Goal: Obtain resource: Download file/media

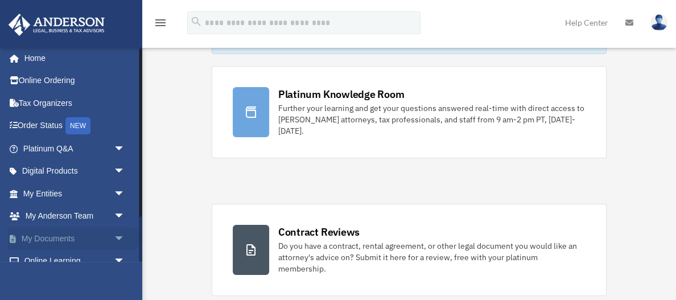
scroll to position [3, 0]
click at [117, 167] on span "arrow_drop_down" at bounding box center [125, 171] width 23 height 23
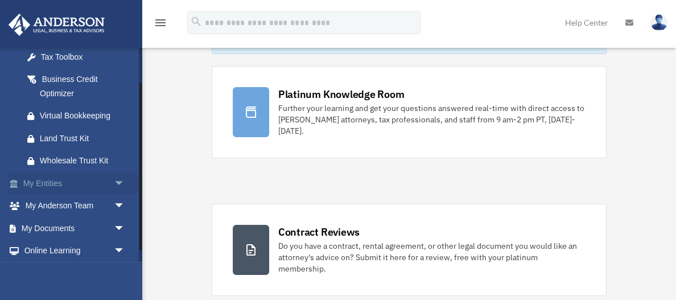
click at [117, 185] on span "arrow_drop_down" at bounding box center [125, 183] width 23 height 23
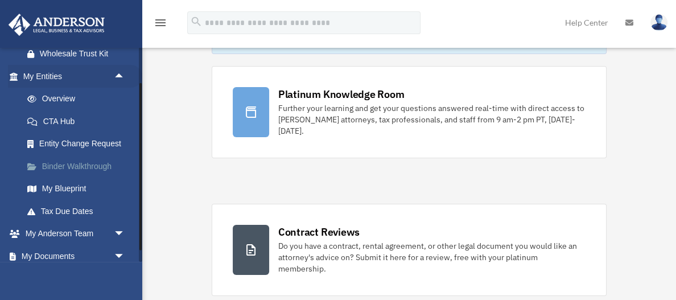
scroll to position [254, 0]
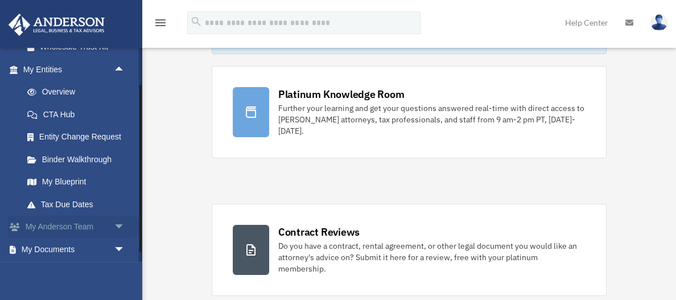
click at [126, 216] on span "arrow_drop_down" at bounding box center [125, 227] width 23 height 23
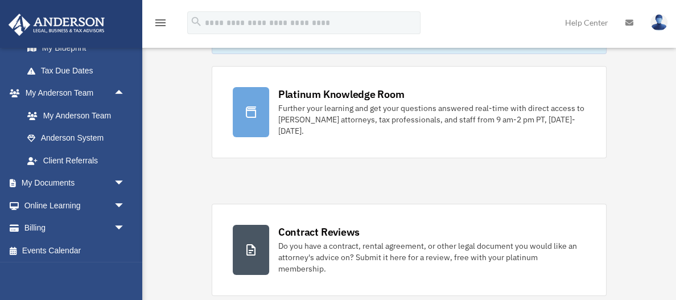
scroll to position [387, 0]
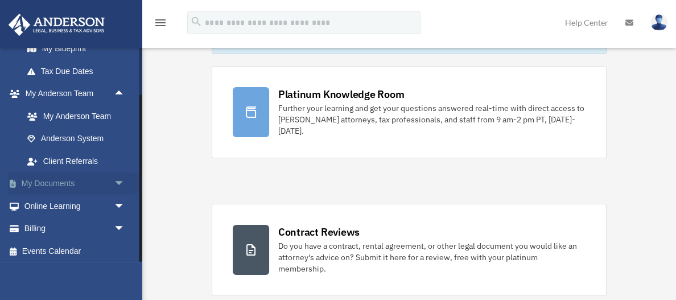
click at [118, 176] on span "arrow_drop_down" at bounding box center [125, 183] width 23 height 23
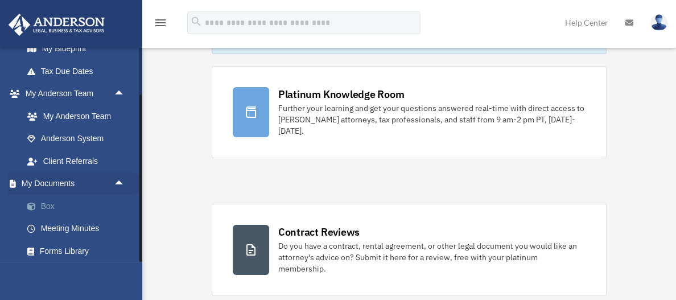
click at [58, 204] on link "Box" at bounding box center [79, 206] width 126 height 23
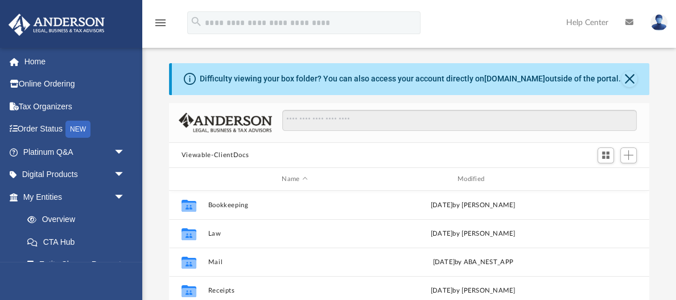
scroll to position [258, 480]
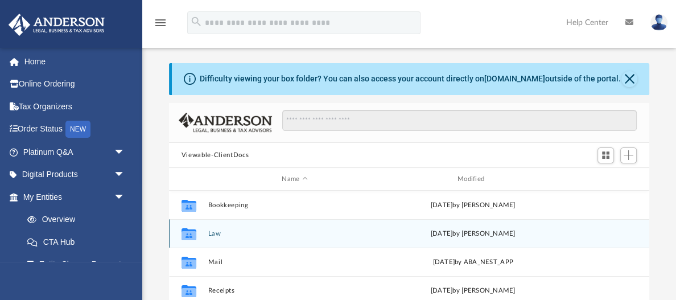
click at [213, 234] on button "Law" at bounding box center [295, 233] width 174 height 7
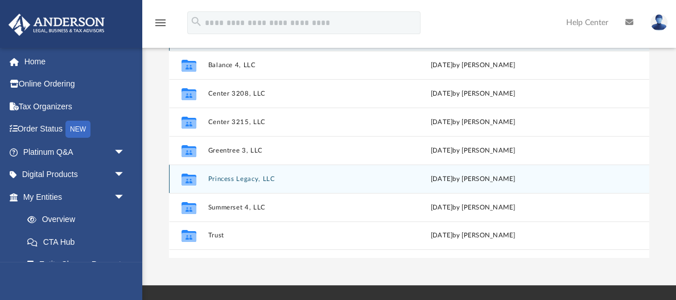
scroll to position [177, 0]
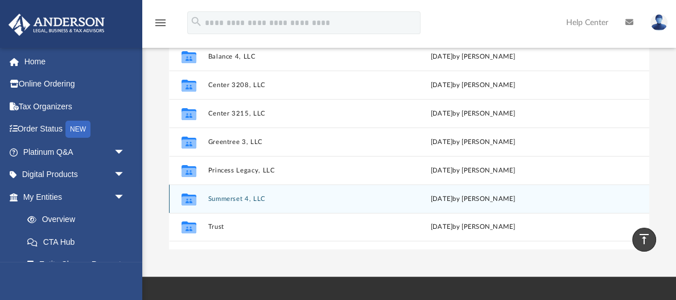
click at [241, 196] on button "Summerset 4, LLC" at bounding box center [295, 198] width 174 height 7
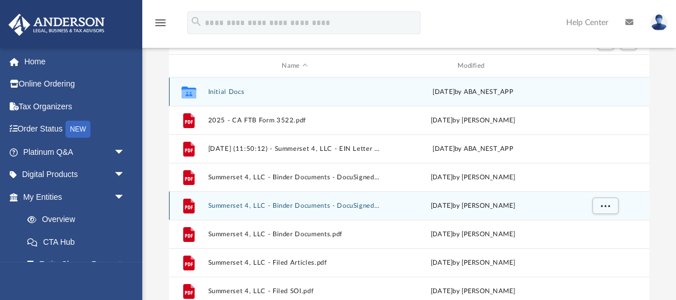
scroll to position [111, 0]
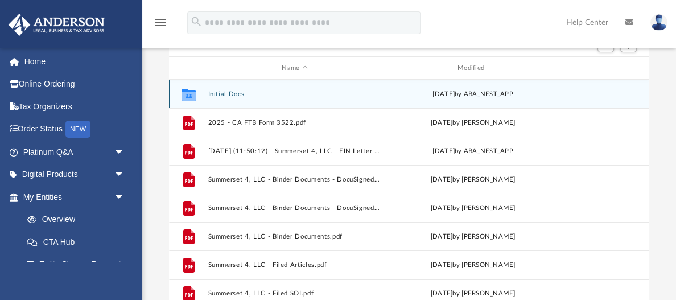
click at [221, 93] on button "Initial Docs" at bounding box center [295, 93] width 174 height 7
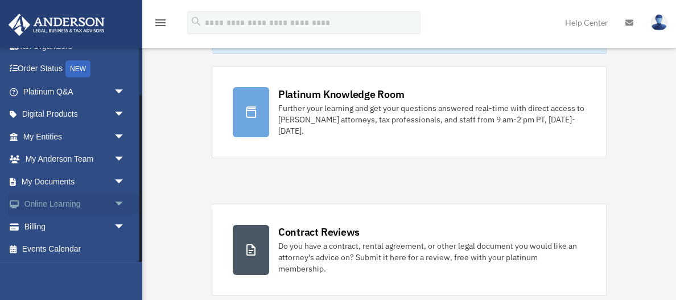
scroll to position [60, 0]
click at [122, 176] on span "arrow_drop_down" at bounding box center [125, 181] width 23 height 23
click at [56, 200] on link "Box" at bounding box center [79, 204] width 126 height 23
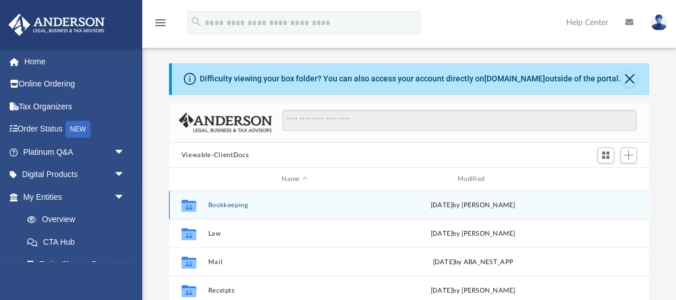
scroll to position [1, 1]
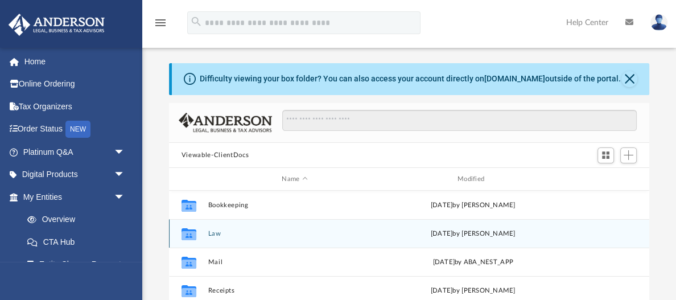
click at [212, 232] on button "Law" at bounding box center [295, 233] width 174 height 7
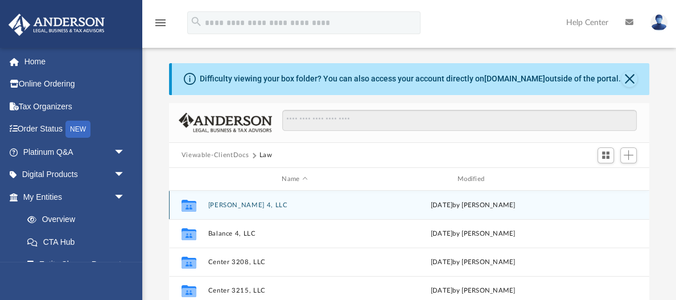
click at [241, 204] on button "Autumn Rose 4, LLC" at bounding box center [295, 204] width 174 height 7
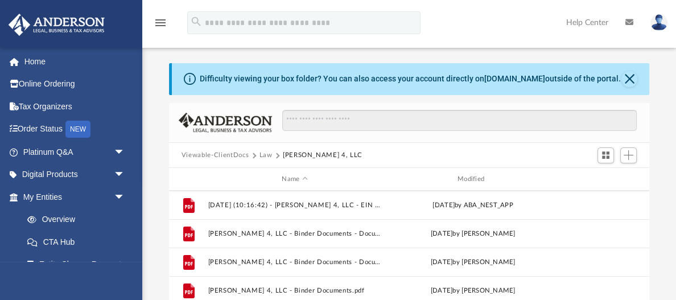
scroll to position [30, 0]
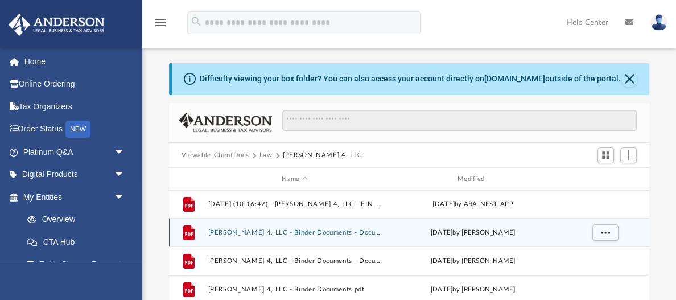
click at [236, 229] on button "Autumn Rose 4, LLC - Binder Documents - DocuSigned (1).pdf" at bounding box center [295, 232] width 174 height 7
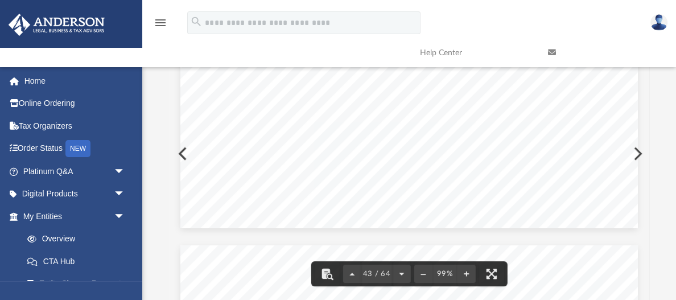
scroll to position [25952, 0]
click at [366, 273] on span "43 / 64" at bounding box center [376, 273] width 31 height 7
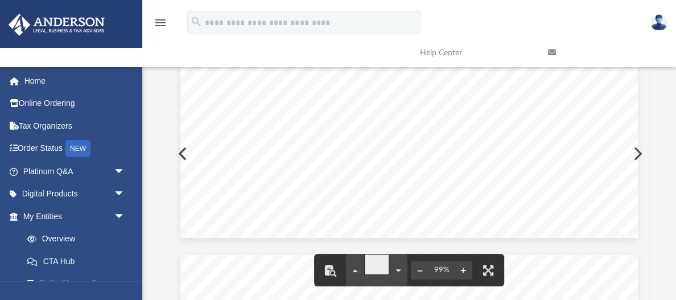
type input "*"
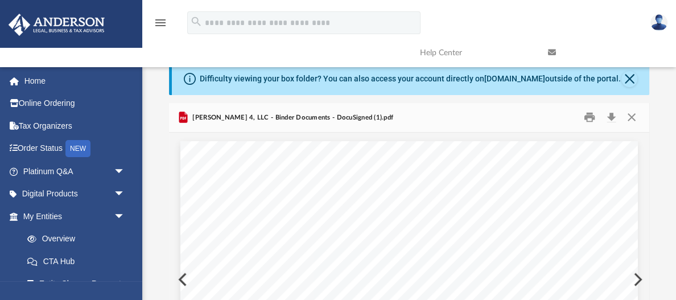
scroll to position [0, 0]
click at [629, 117] on button "Close" at bounding box center [631, 118] width 20 height 18
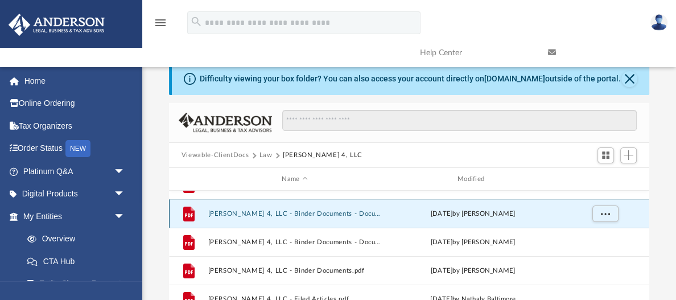
scroll to position [49, 0]
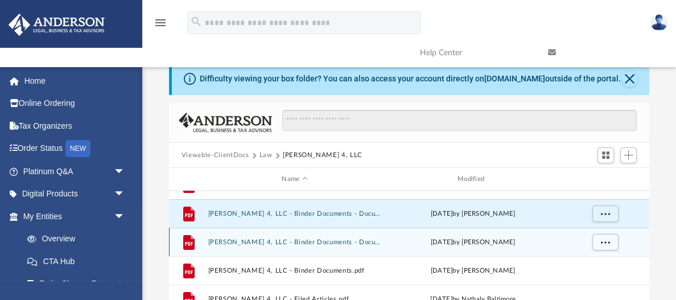
click at [312, 242] on button "Autumn Rose 4, LLC - Binder Documents - DocuSigned.pdf" at bounding box center [295, 241] width 174 height 7
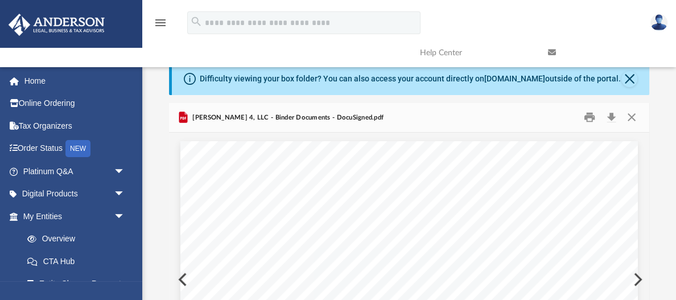
scroll to position [0, 0]
click at [630, 116] on button "Close" at bounding box center [631, 118] width 20 height 18
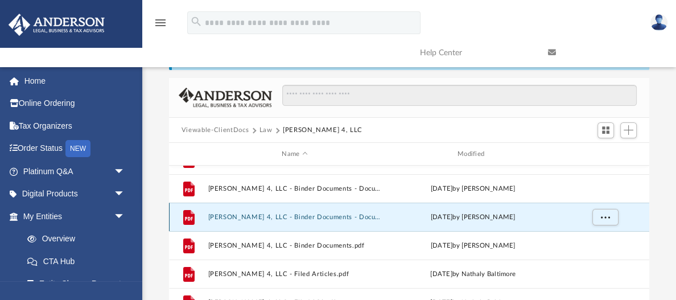
scroll to position [32, 0]
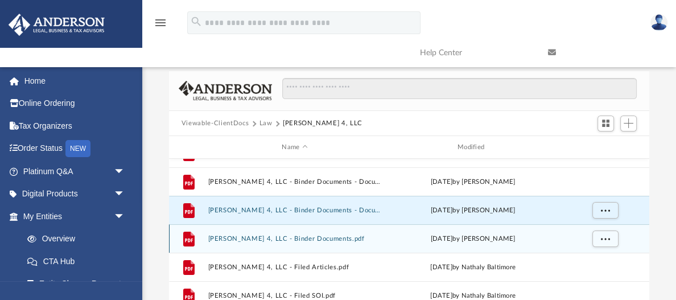
click at [314, 238] on button "Autumn Rose 4, LLC - Binder Documents.pdf" at bounding box center [295, 238] width 174 height 7
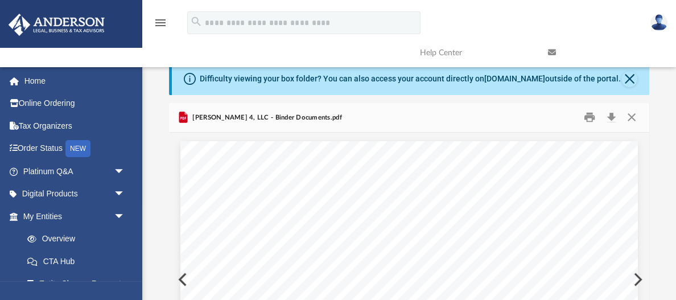
scroll to position [0, 0]
click at [632, 114] on button "Close" at bounding box center [631, 118] width 20 height 18
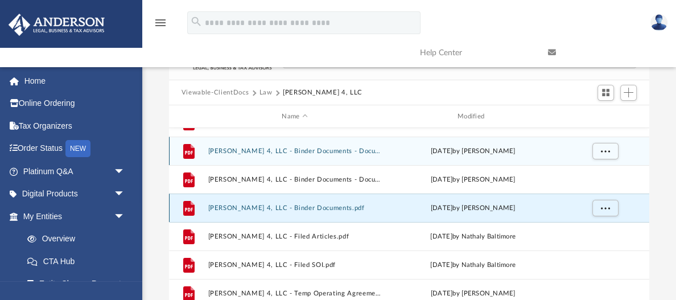
scroll to position [68, 0]
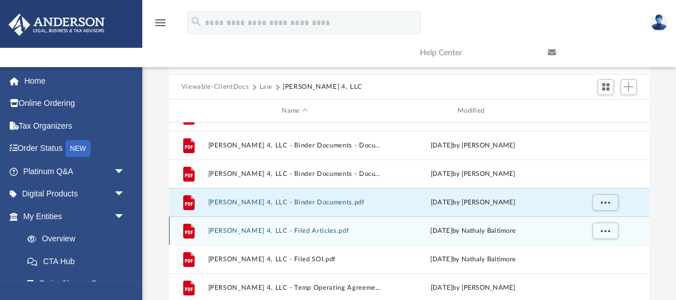
click at [308, 229] on button "Autumn Rose 4, LLC - Filed Articles.pdf" at bounding box center [295, 230] width 174 height 7
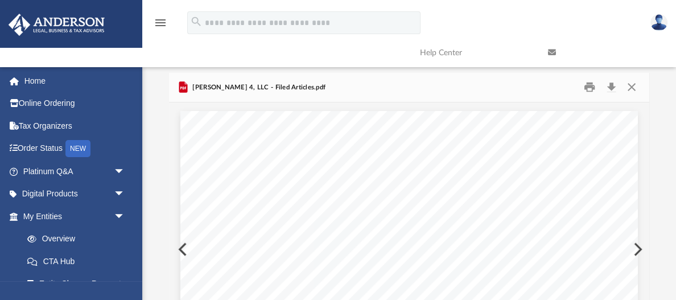
scroll to position [30, 0]
click at [627, 86] on button "Close" at bounding box center [631, 88] width 20 height 18
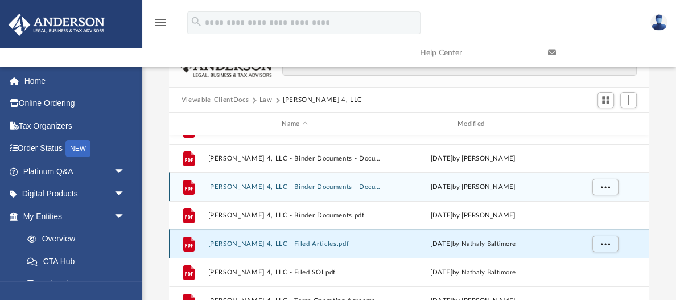
scroll to position [61, 0]
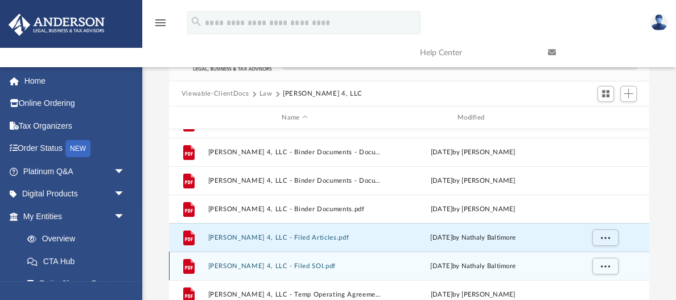
click at [292, 267] on button "Autumn Rose 4, LLC - Filed SOI.pdf" at bounding box center [295, 265] width 174 height 7
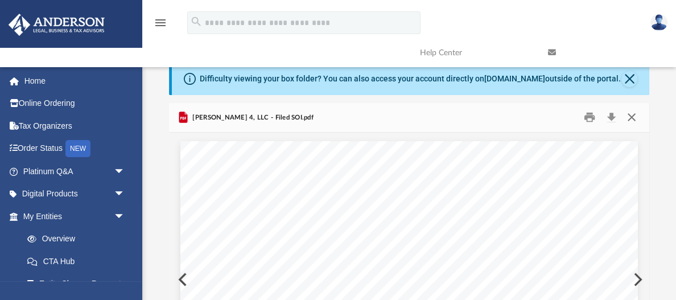
scroll to position [0, 0]
click at [629, 115] on button "Close" at bounding box center [631, 118] width 20 height 18
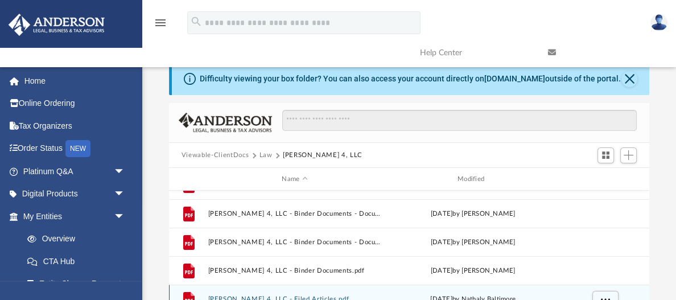
scroll to position [177, 0]
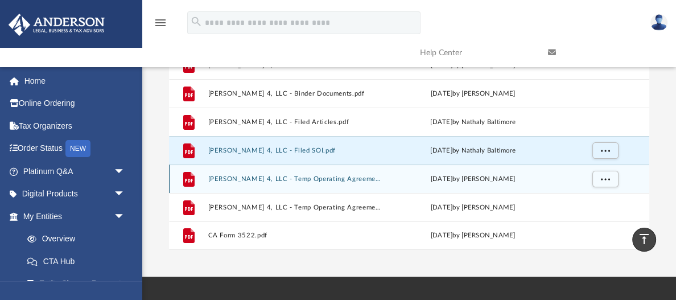
click at [352, 178] on button "Autumn Rose 4, LLC - Temp Operating Agreement for Deed - DocuSigned.pdf" at bounding box center [295, 178] width 174 height 7
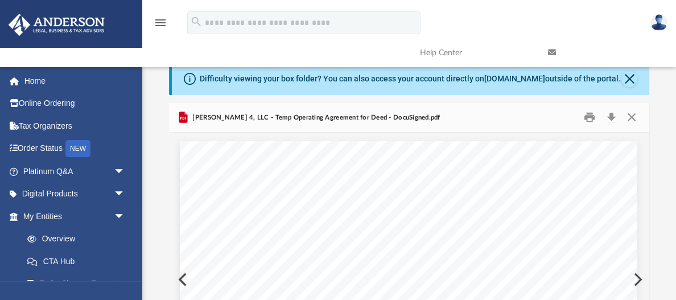
scroll to position [0, 0]
click at [630, 116] on button "Close" at bounding box center [631, 118] width 20 height 18
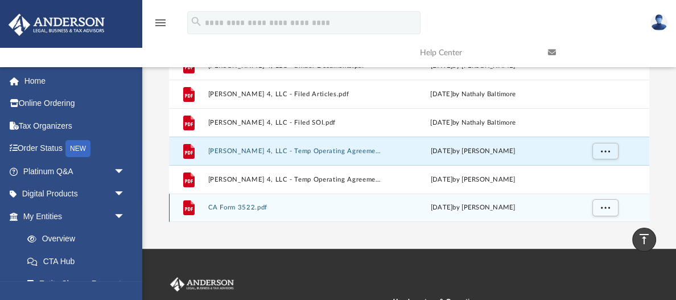
click at [230, 205] on button "CA Form 3522.pdf" at bounding box center [295, 207] width 174 height 7
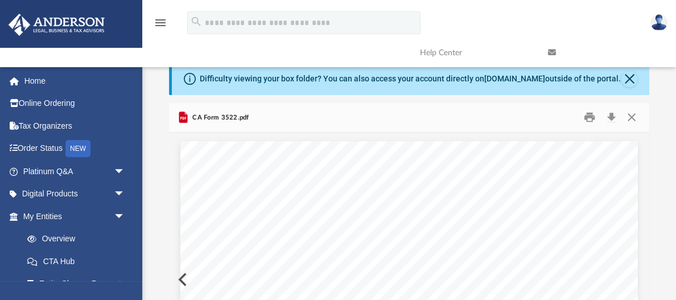
scroll to position [0, 0]
click at [631, 116] on button "Close" at bounding box center [631, 118] width 20 height 18
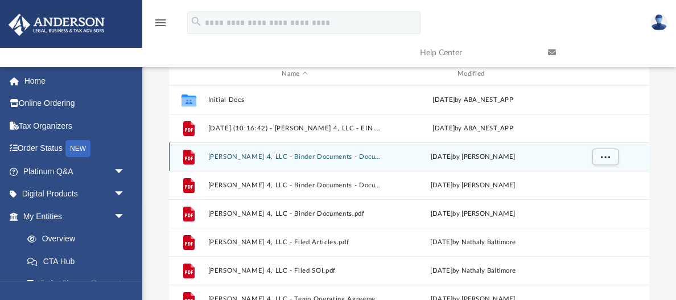
scroll to position [105, 0]
click at [315, 158] on button "Autumn Rose 4, LLC - Binder Documents - DocuSigned (1).pdf" at bounding box center [295, 157] width 174 height 7
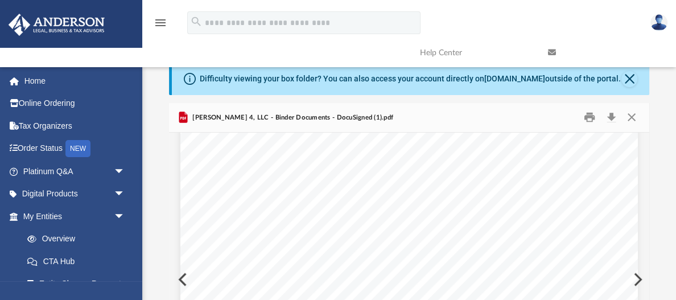
scroll to position [48, 0]
click at [613, 117] on button "Download" at bounding box center [611, 118] width 20 height 18
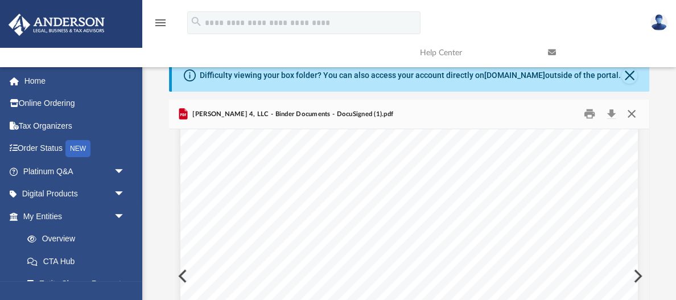
scroll to position [5, 0]
click at [632, 111] on button "Close" at bounding box center [631, 113] width 20 height 18
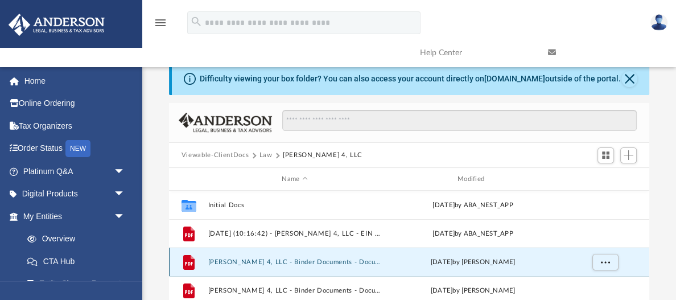
scroll to position [0, 0]
click at [628, 76] on button "Close" at bounding box center [629, 79] width 16 height 16
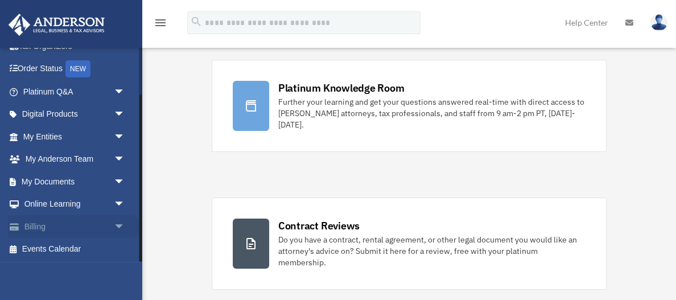
scroll to position [72, 0]
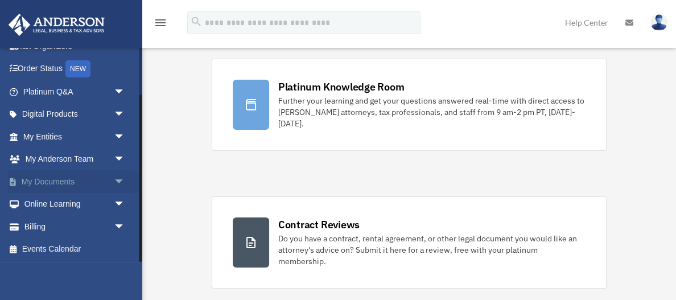
click at [119, 184] on span "arrow_drop_down" at bounding box center [125, 181] width 23 height 23
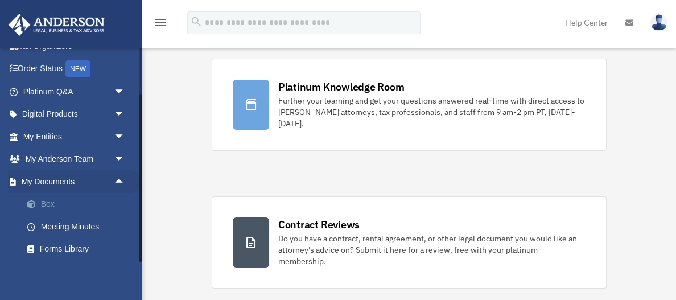
click at [106, 200] on link "Box" at bounding box center [79, 204] width 126 height 23
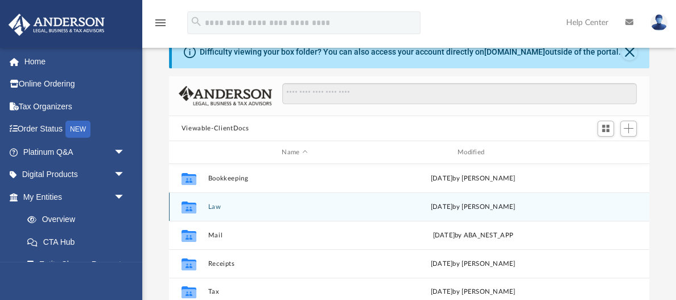
scroll to position [31, 0]
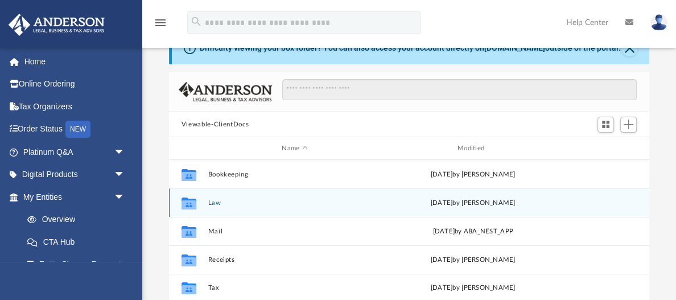
click at [215, 203] on button "Law" at bounding box center [295, 202] width 174 height 7
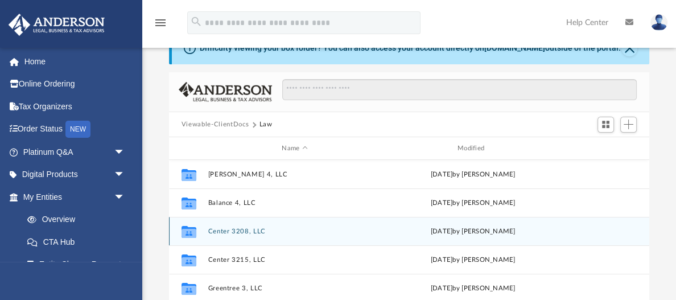
click at [234, 232] on button "Center 3208, LLC" at bounding box center [295, 231] width 174 height 7
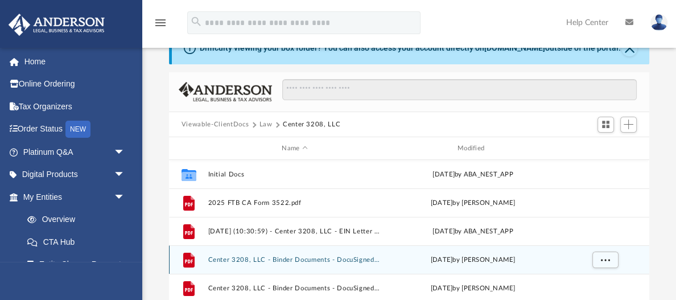
click at [253, 258] on button "Center 3208, LLC - Binder Documents - DocuSigned (1).pdf" at bounding box center [295, 259] width 174 height 7
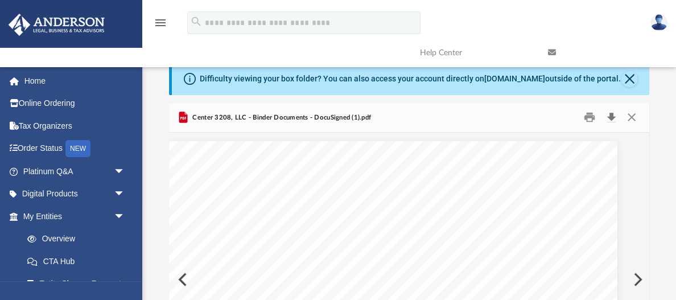
scroll to position [0, 0]
click at [612, 114] on button "Download" at bounding box center [611, 118] width 20 height 18
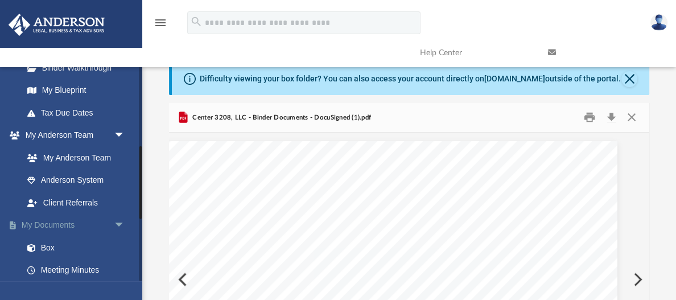
scroll to position [245, 0]
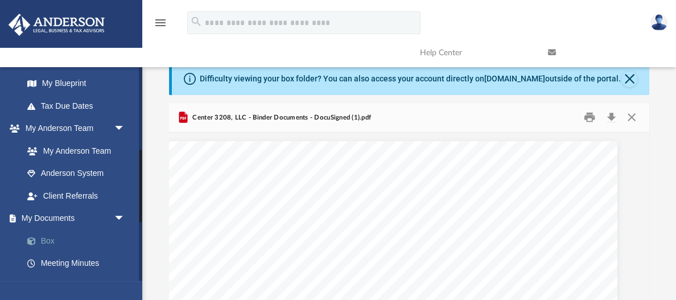
click at [49, 238] on link "Box" at bounding box center [79, 240] width 126 height 23
click at [630, 113] on button "Close" at bounding box center [631, 118] width 20 height 18
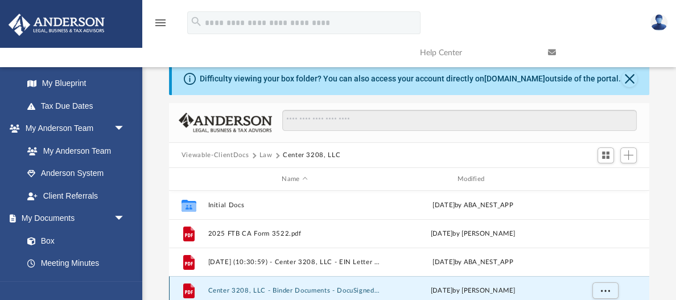
scroll to position [1, 0]
click at [48, 237] on link "Box" at bounding box center [79, 240] width 126 height 23
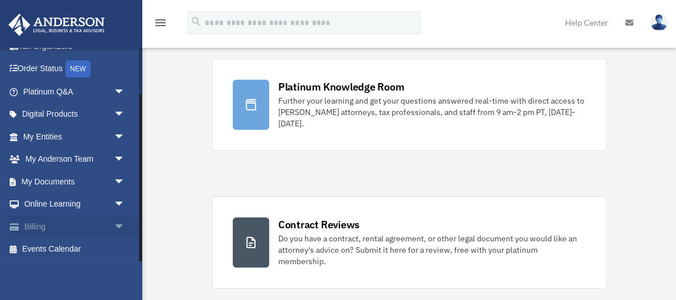
scroll to position [60, 0]
click at [117, 181] on span "arrow_drop_down" at bounding box center [125, 181] width 23 height 23
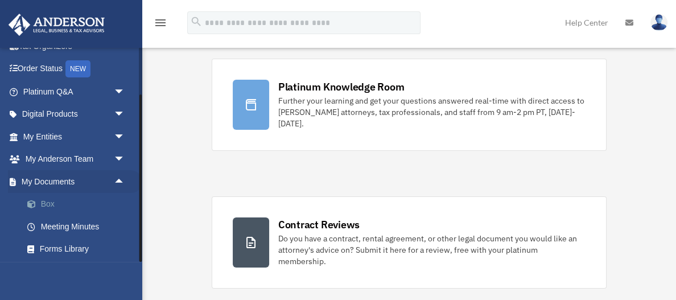
click at [57, 203] on link "Box" at bounding box center [79, 204] width 126 height 23
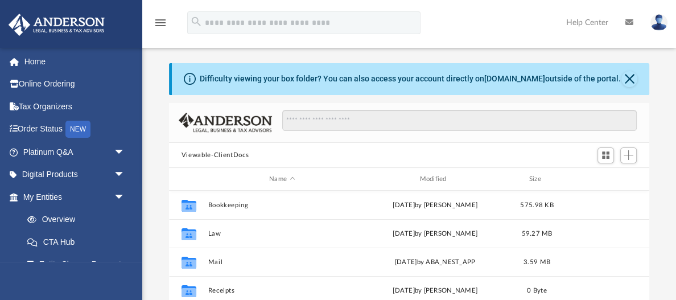
scroll to position [258, 480]
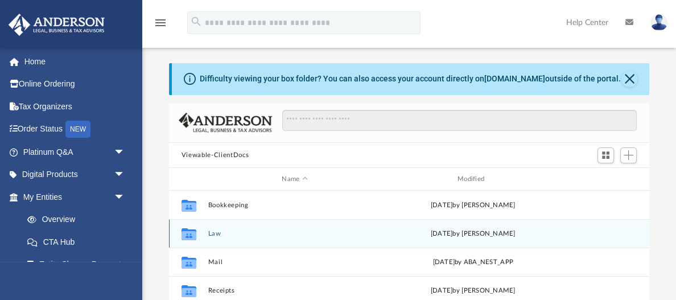
click at [215, 234] on button "Law" at bounding box center [295, 233] width 174 height 7
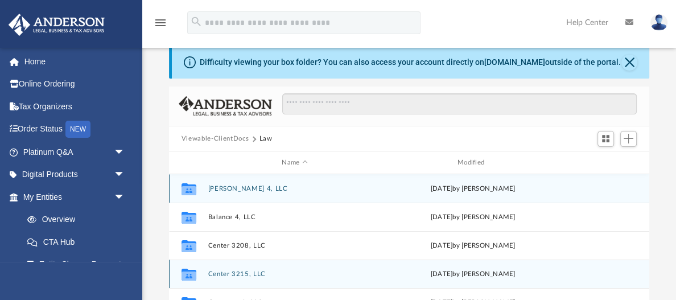
scroll to position [17, 0]
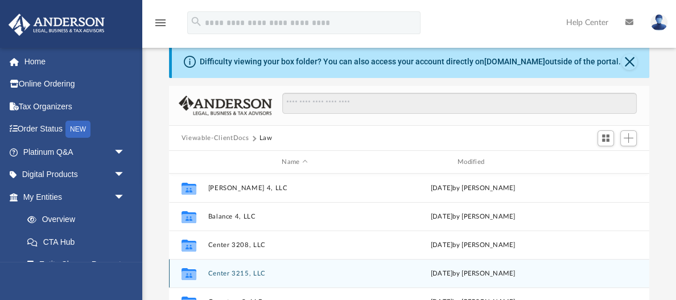
click at [240, 274] on button "Center 3215, LLC" at bounding box center [295, 273] width 174 height 7
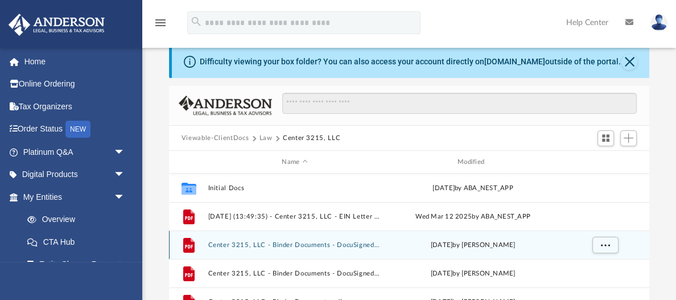
click at [286, 243] on button "Center 3215, LLC - Binder Documents - DocuSigned (1).pdf" at bounding box center [295, 244] width 174 height 7
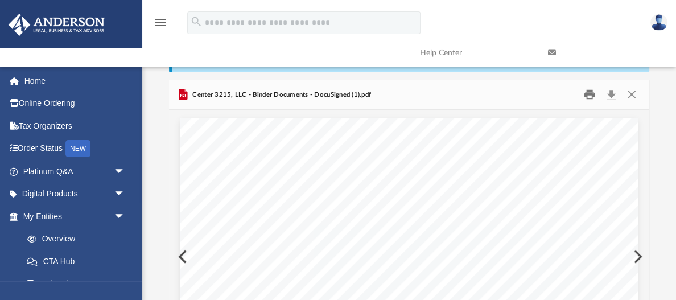
scroll to position [23, 0]
click at [611, 91] on button "Download" at bounding box center [611, 95] width 20 height 18
